Goal: Transaction & Acquisition: Book appointment/travel/reservation

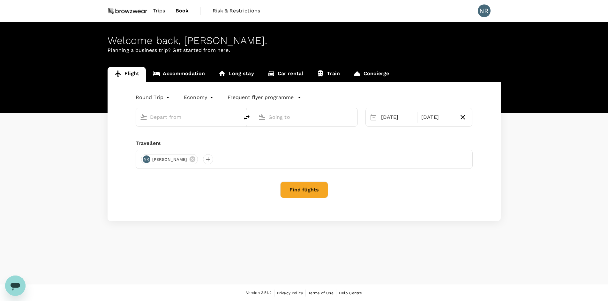
type input "Kuala Lumpur Intl ([GEOGRAPHIC_DATA])"
type input "Singapore Changi (SIN)"
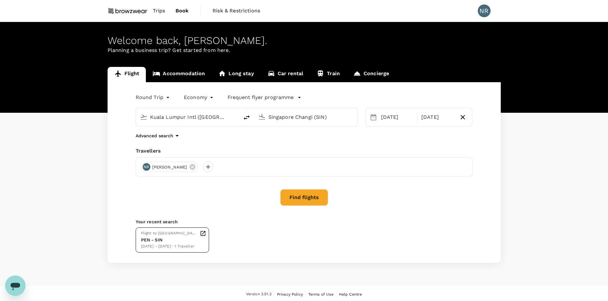
click at [167, 238] on div "PEN - SIN" at bounding box center [169, 240] width 56 height 7
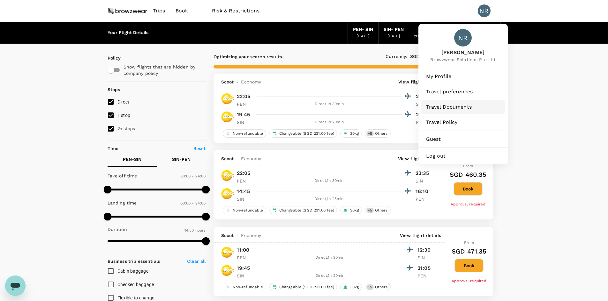
click at [460, 104] on span "Travel Documents" at bounding box center [463, 107] width 74 height 8
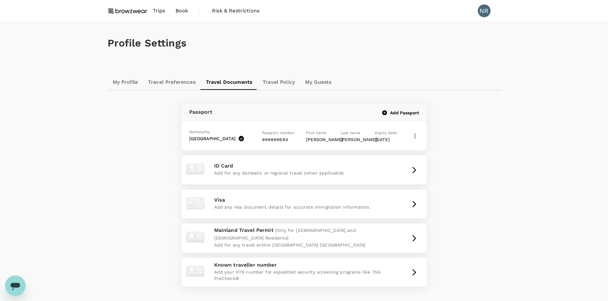
click at [147, 84] on link "Travel Preferences" at bounding box center [172, 82] width 58 height 15
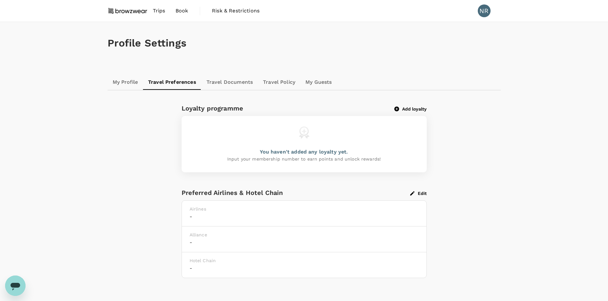
click at [126, 85] on link "My Profile" at bounding box center [125, 82] width 36 height 15
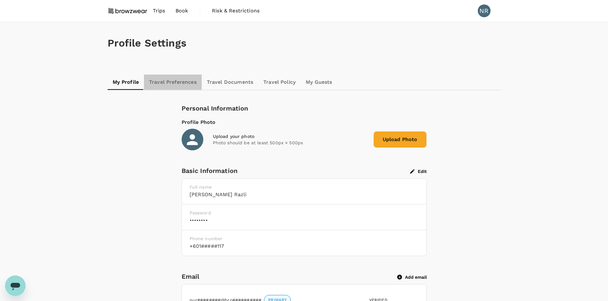
click at [161, 82] on link "Travel Preferences" at bounding box center [173, 82] width 58 height 15
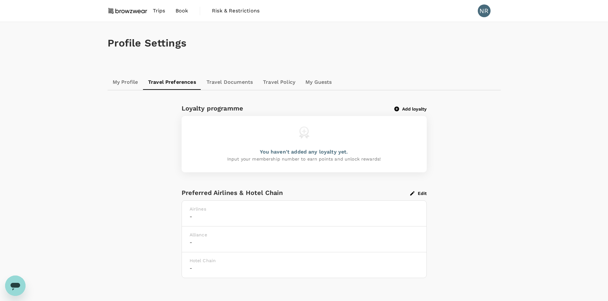
click at [219, 81] on link "Travel Documents" at bounding box center [229, 82] width 56 height 15
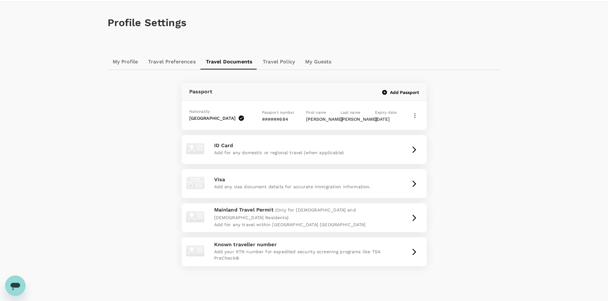
scroll to position [32, 0]
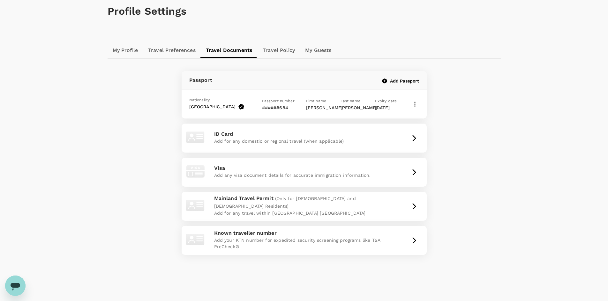
click at [262, 51] on link "Travel Policy" at bounding box center [278, 50] width 42 height 15
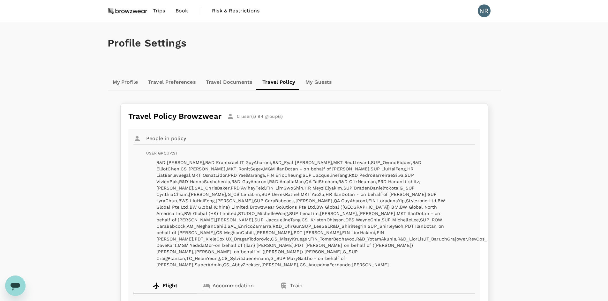
click at [311, 82] on link "My Guests" at bounding box center [318, 82] width 36 height 15
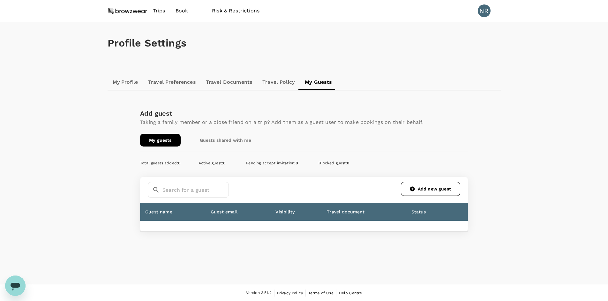
click at [126, 78] on link "My Profile" at bounding box center [125, 82] width 36 height 15
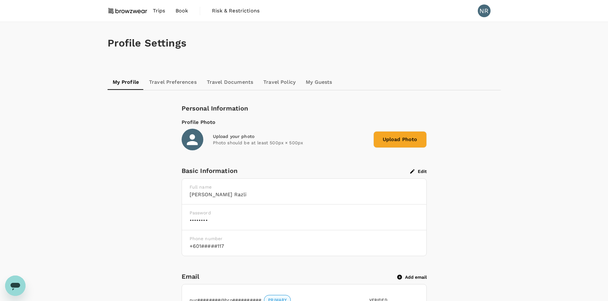
click at [157, 11] on span "Trips" at bounding box center [159, 11] width 12 height 8
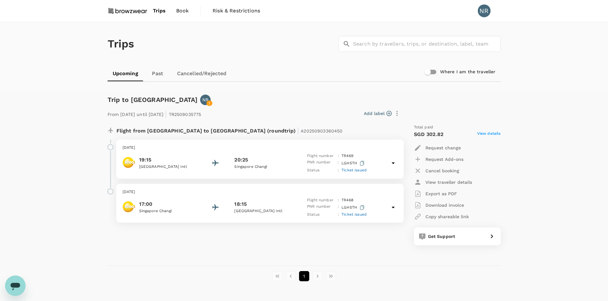
click at [393, 163] on icon at bounding box center [393, 163] width 8 height 8
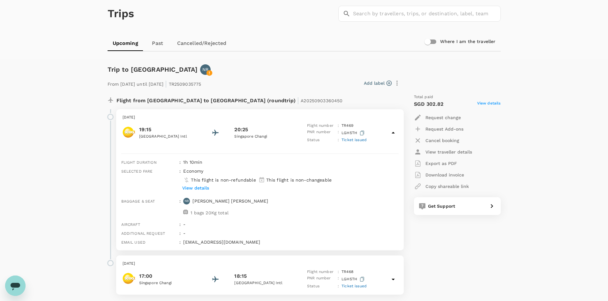
scroll to position [32, 0]
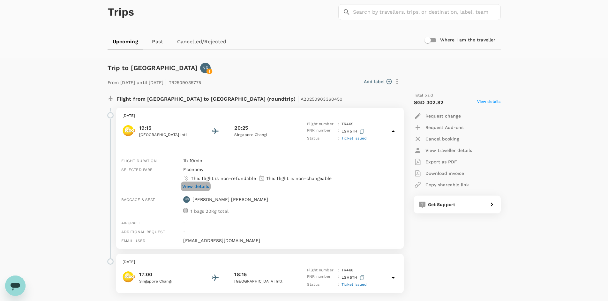
click at [191, 187] on p "View details" at bounding box center [195, 186] width 27 height 6
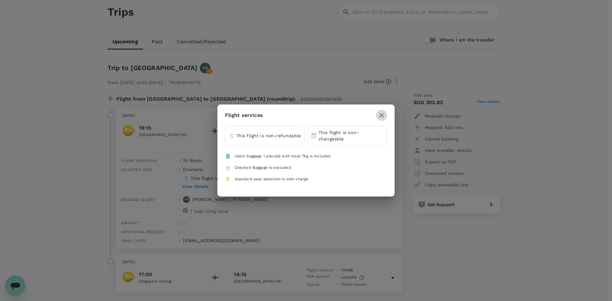
click at [379, 114] on icon "button" at bounding box center [382, 116] width 8 height 8
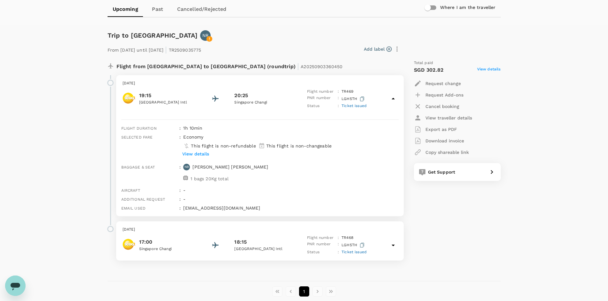
scroll to position [96, 0]
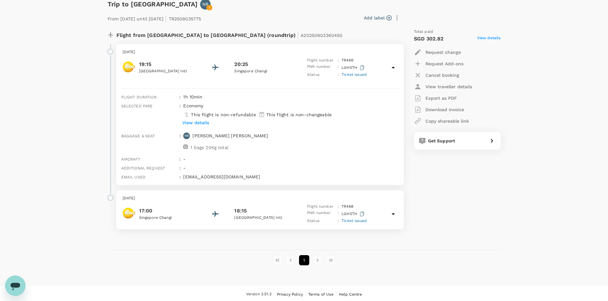
click at [392, 213] on icon at bounding box center [393, 215] width 8 height 8
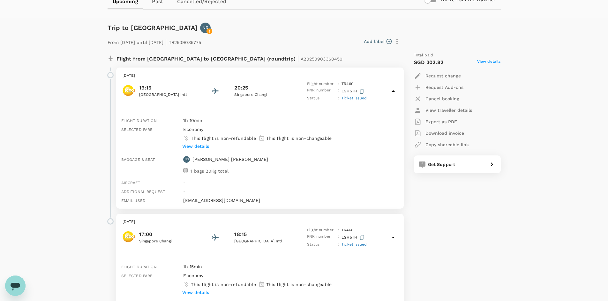
scroll to position [0, 0]
